Goal: Navigation & Orientation: Find specific page/section

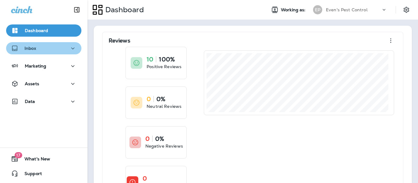
click at [51, 50] on div "Inbox" at bounding box center [44, 49] width 66 height 8
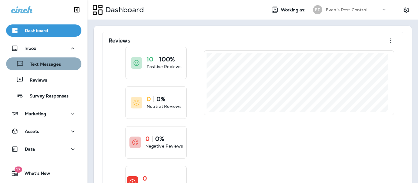
click at [51, 66] on p "Text Messages" at bounding box center [42, 65] width 37 height 6
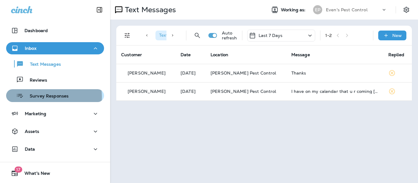
click at [46, 97] on p "Survey Responses" at bounding box center [46, 97] width 45 height 6
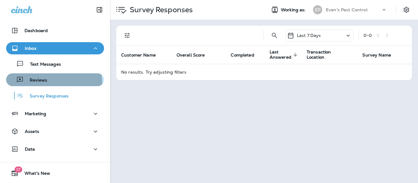
click at [51, 83] on div "Reviews" at bounding box center [55, 79] width 93 height 9
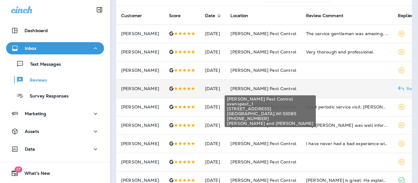
scroll to position [52, 0]
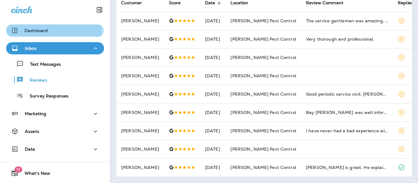
click at [40, 33] on p "Dashboard" at bounding box center [35, 30] width 23 height 5
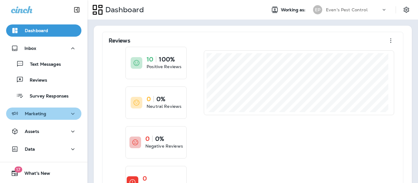
click at [69, 111] on icon "button" at bounding box center [72, 114] width 7 height 8
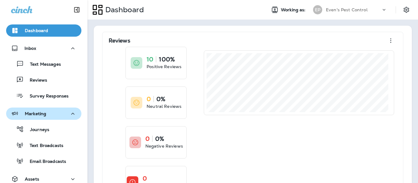
scroll to position [62, 0]
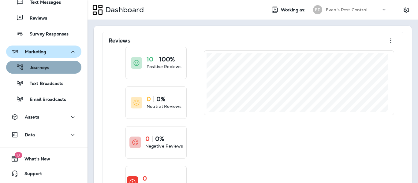
click at [54, 66] on div "Journeys" at bounding box center [44, 67] width 70 height 9
